Goal: Find contact information: Find contact information

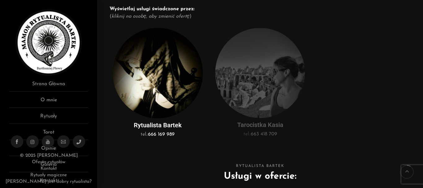
scroll to position [155, 0]
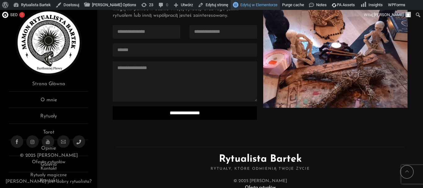
scroll to position [1726, 0]
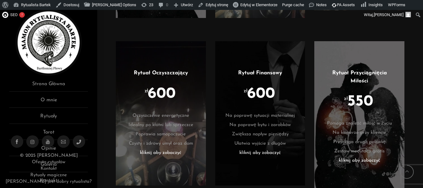
click at [409, 172] on div at bounding box center [407, 172] width 14 height 14
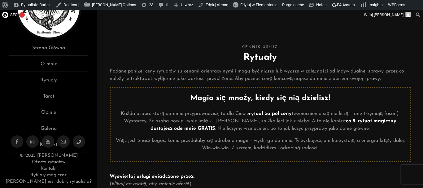
scroll to position [37, 0]
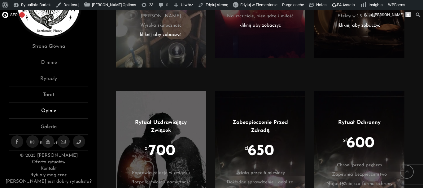
scroll to position [1363, 0]
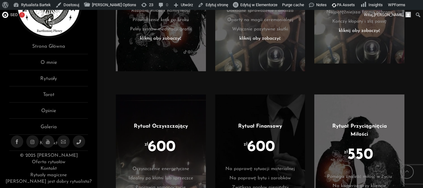
click at [47, 21] on img at bounding box center [48, 5] width 66 height 66
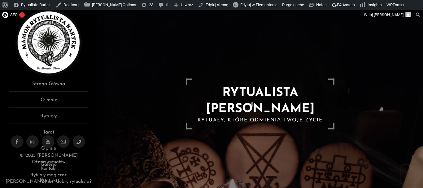
scroll to position [124, 0]
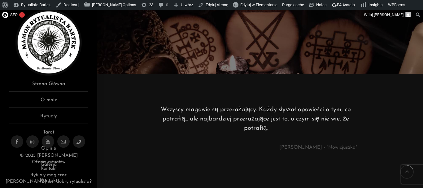
click at [51, 168] on link "Kontakt" at bounding box center [49, 168] width 16 height 5
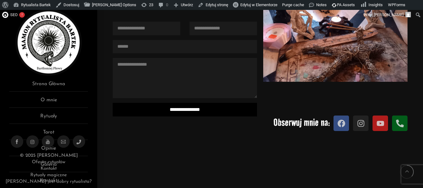
scroll to position [124, 0]
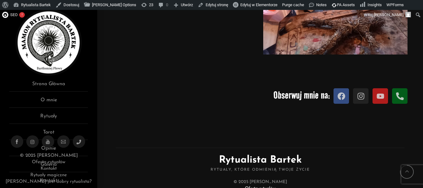
scroll to position [124, 0]
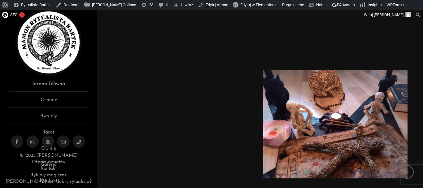
scroll to position [124, 0]
